Goal: Use online tool/utility: Utilize a website feature to perform a specific function

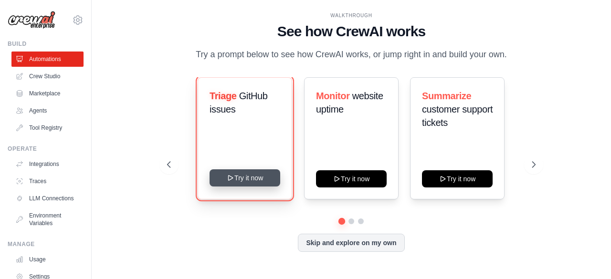
click at [242, 183] on button "Try it now" at bounding box center [245, 177] width 71 height 17
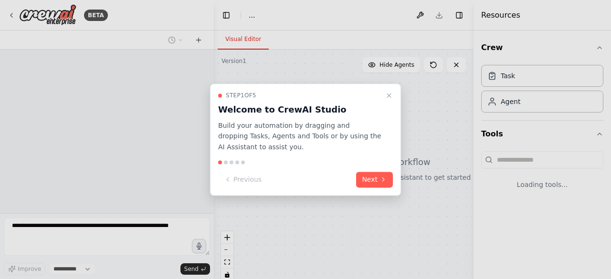
select select "****"
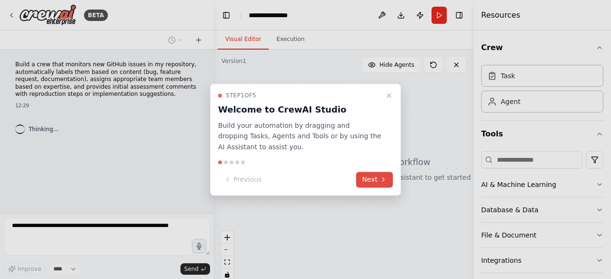
click at [375, 179] on button "Next" at bounding box center [374, 180] width 37 height 16
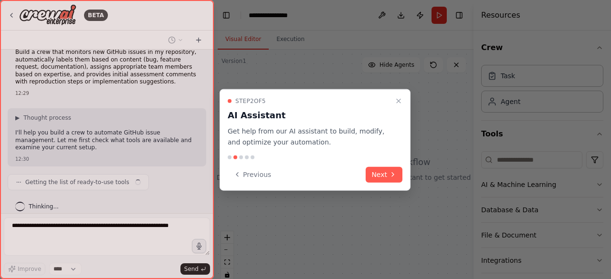
scroll to position [20, 0]
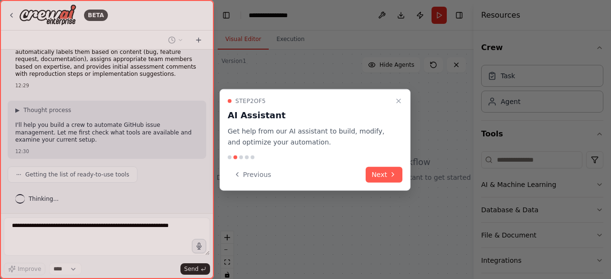
click at [375, 179] on button "Next" at bounding box center [384, 175] width 37 height 16
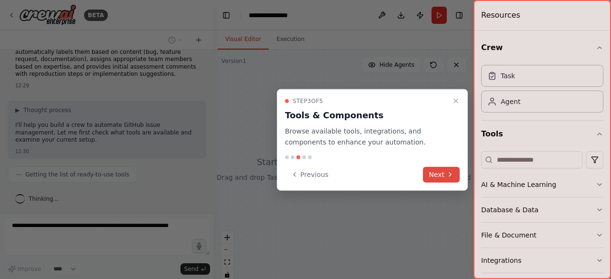
click at [438, 173] on button "Next" at bounding box center [441, 175] width 37 height 16
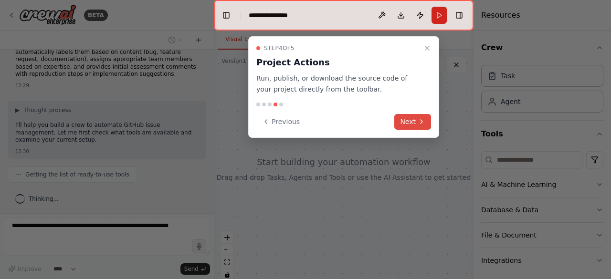
click at [412, 123] on button "Next" at bounding box center [412, 122] width 37 height 16
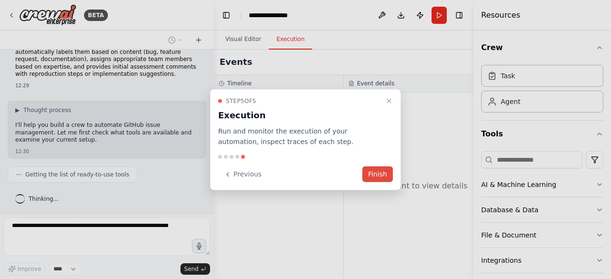
click at [382, 175] on button "Finish" at bounding box center [377, 175] width 31 height 16
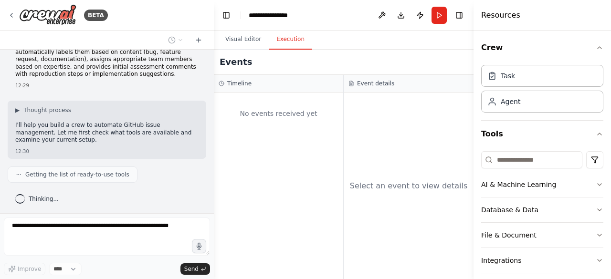
click at [284, 42] on button "Execution" at bounding box center [290, 40] width 43 height 20
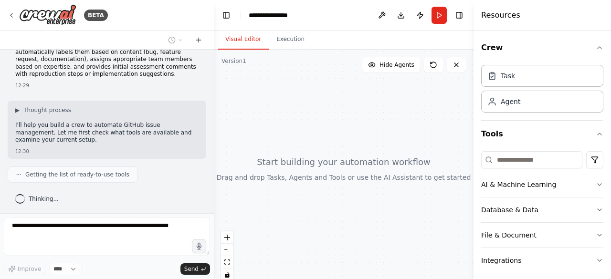
click at [239, 34] on button "Visual Editor" at bounding box center [243, 40] width 51 height 20
click at [596, 185] on icon "button" at bounding box center [600, 185] width 8 height 8
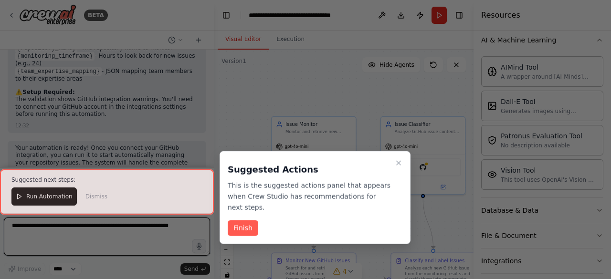
scroll to position [1071, 0]
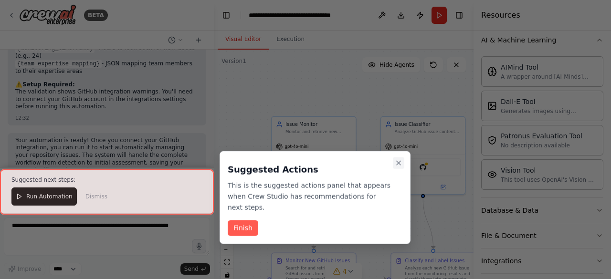
click at [394, 162] on button "Close walkthrough" at bounding box center [398, 163] width 11 height 11
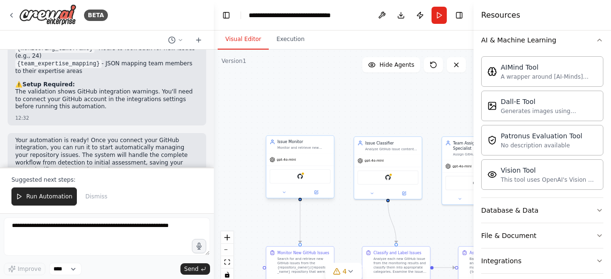
drag, startPoint x: 347, startPoint y: 228, endPoint x: 308, endPoint y: 158, distance: 79.5
drag, startPoint x: 308, startPoint y: 158, endPoint x: 233, endPoint y: 128, distance: 81.0
click at [233, 128] on div ".deletable-edge-delete-btn { width: 20px; height: 20px; border: 0px solid #ffff…" at bounding box center [344, 169] width 260 height 239
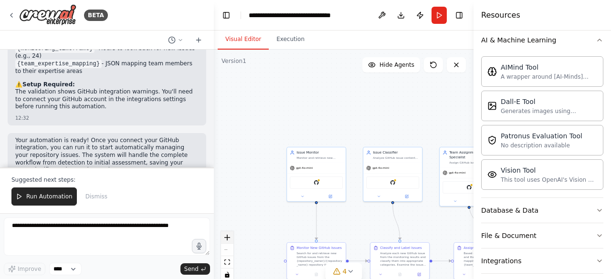
click at [227, 238] on icon "zoom in" at bounding box center [227, 238] width 6 height 6
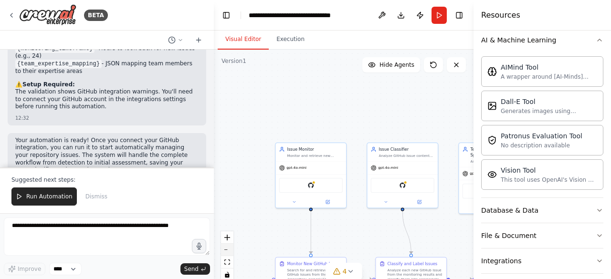
click at [227, 252] on button "zoom out" at bounding box center [227, 250] width 12 height 12
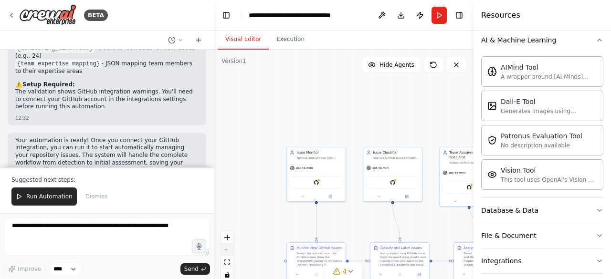
click at [227, 252] on div "React Flow controls" at bounding box center [227, 257] width 12 height 50
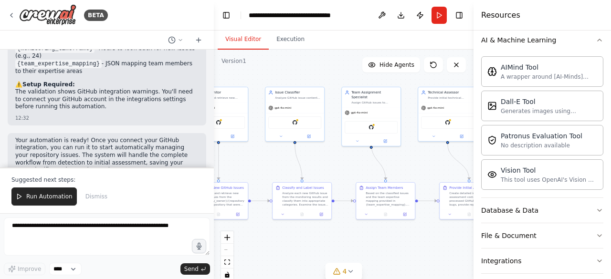
drag, startPoint x: 412, startPoint y: 215, endPoint x: 311, endPoint y: 154, distance: 117.8
click at [311, 154] on div ".deletable-edge-delete-btn { width: 20px; height: 20px; border: 0px solid #ffff…" at bounding box center [344, 169] width 260 height 239
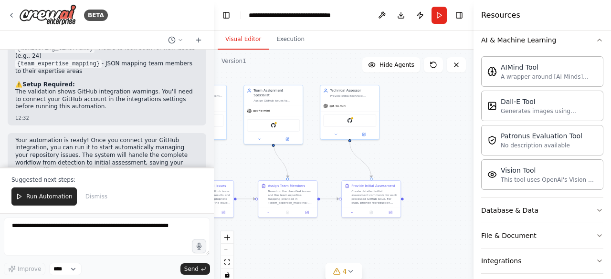
drag, startPoint x: 419, startPoint y: 163, endPoint x: 324, endPoint y: 162, distance: 95.0
click at [324, 162] on div ".deletable-edge-delete-btn { width: 20px; height: 20px; border: 0px solid #ffff…" at bounding box center [344, 169] width 260 height 239
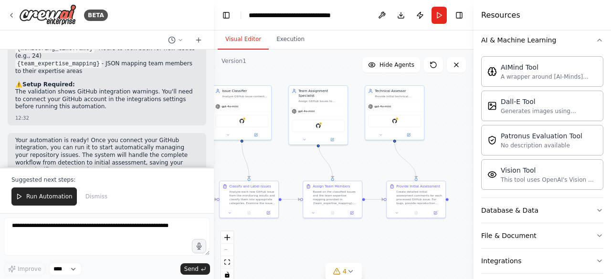
drag, startPoint x: 324, startPoint y: 162, endPoint x: 399, endPoint y: 161, distance: 75.0
click at [399, 161] on div ".deletable-edge-delete-btn { width: 20px; height: 20px; border: 0px solid #ffff…" at bounding box center [344, 169] width 260 height 239
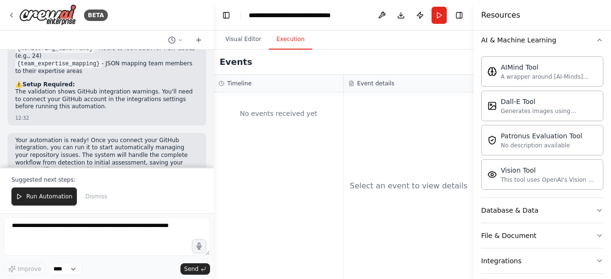
click at [282, 39] on button "Execution" at bounding box center [290, 40] width 43 height 20
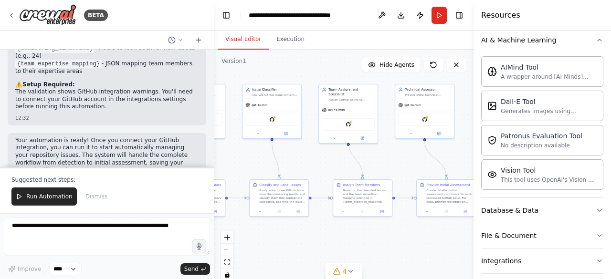
click at [243, 44] on button "Visual Editor" at bounding box center [243, 40] width 51 height 20
click at [49, 196] on span "Run Automation" at bounding box center [49, 197] width 46 height 8
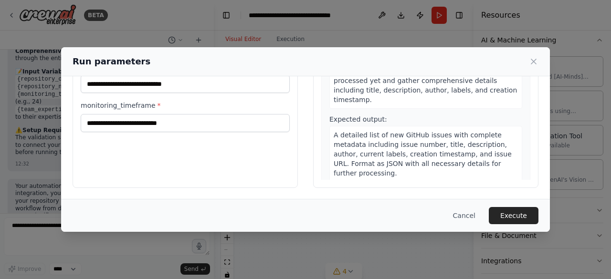
scroll to position [0, 0]
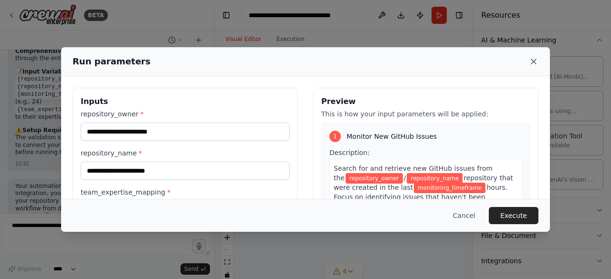
click at [530, 62] on icon at bounding box center [534, 62] width 10 height 10
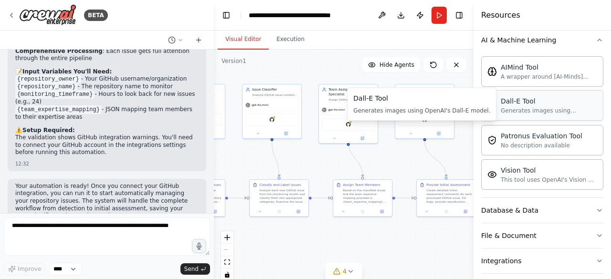
click at [517, 109] on div "Generates images using OpenAI's Dall-E model." at bounding box center [549, 111] width 96 height 8
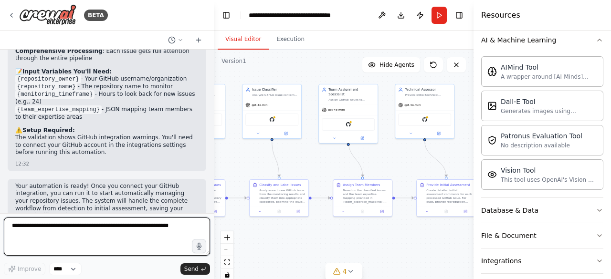
click at [61, 233] on textarea at bounding box center [107, 237] width 206 height 38
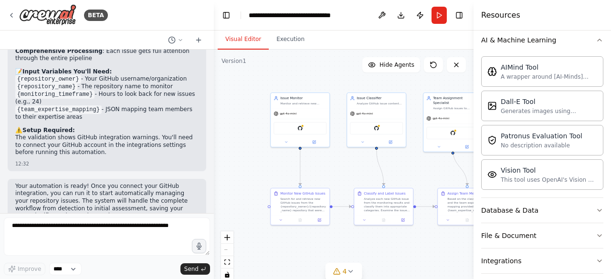
drag, startPoint x: 256, startPoint y: 154, endPoint x: 358, endPoint y: 161, distance: 102.4
click at [358, 161] on div ".deletable-edge-delete-btn { width: 20px; height: 20px; border: 0px solid #ffff…" at bounding box center [344, 169] width 260 height 239
click at [277, 108] on div "gpt-4o-mini" at bounding box center [297, 111] width 59 height 11
click at [294, 116] on div "gpt-4o-mini" at bounding box center [297, 111] width 59 height 11
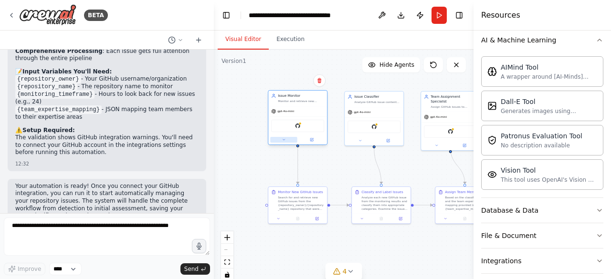
click at [283, 142] on button at bounding box center [283, 140] width 27 height 6
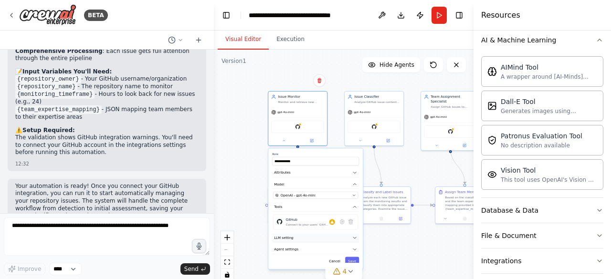
click at [355, 237] on icon "button" at bounding box center [354, 237] width 3 height 1
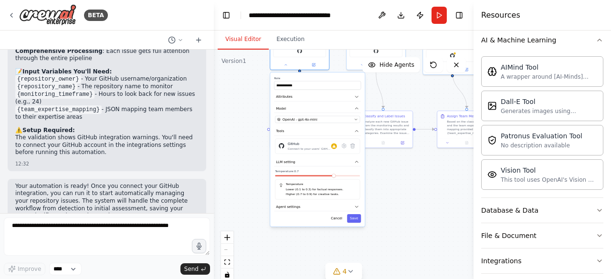
drag, startPoint x: 404, startPoint y: 164, endPoint x: 408, endPoint y: 77, distance: 87.4
click at [408, 77] on div "**********" at bounding box center [344, 169] width 260 height 239
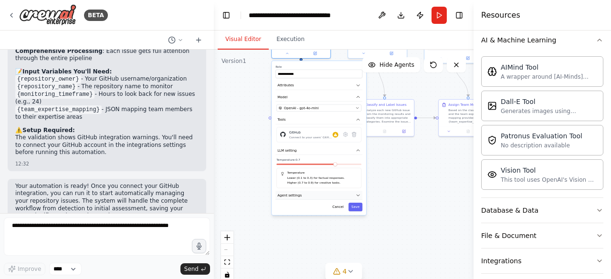
click at [358, 195] on icon "button" at bounding box center [358, 195] width 3 height 1
drag, startPoint x: 394, startPoint y: 218, endPoint x: 388, endPoint y: 139, distance: 79.5
drag, startPoint x: 388, startPoint y: 139, endPoint x: 263, endPoint y: 204, distance: 140.3
click at [263, 204] on div "**********" at bounding box center [344, 169] width 260 height 239
drag, startPoint x: 304, startPoint y: 189, endPoint x: 293, endPoint y: 110, distance: 79.0
